Goal: Information Seeking & Learning: Learn about a topic

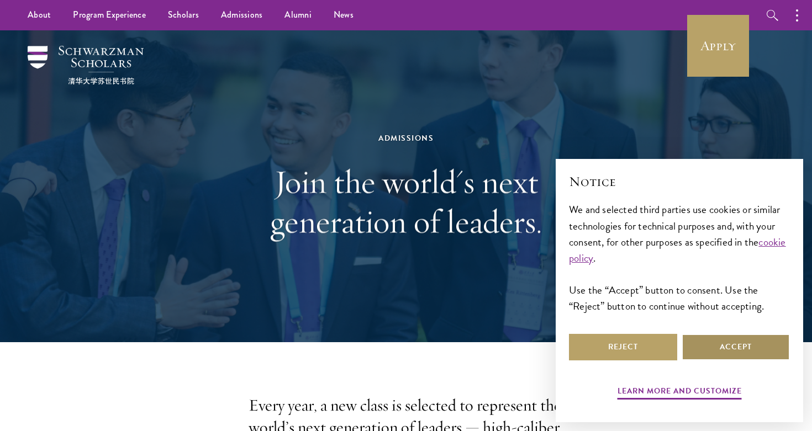
click at [755, 340] on button "Accept" at bounding box center [735, 347] width 108 height 27
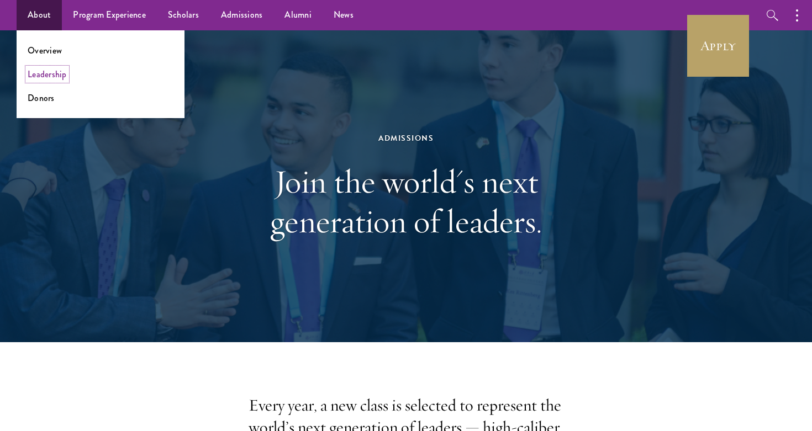
click at [52, 75] on link "Leadership" at bounding box center [47, 74] width 39 height 13
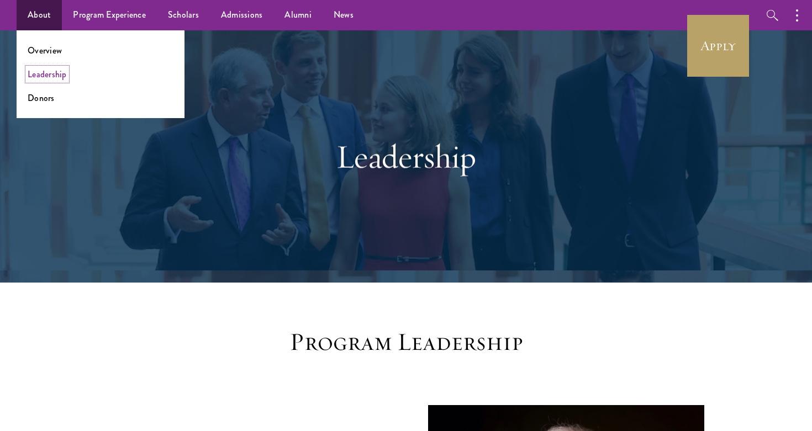
click at [53, 73] on link "Leadership" at bounding box center [47, 74] width 39 height 13
